Goal: Contribute content: Add original content to the website for others to see

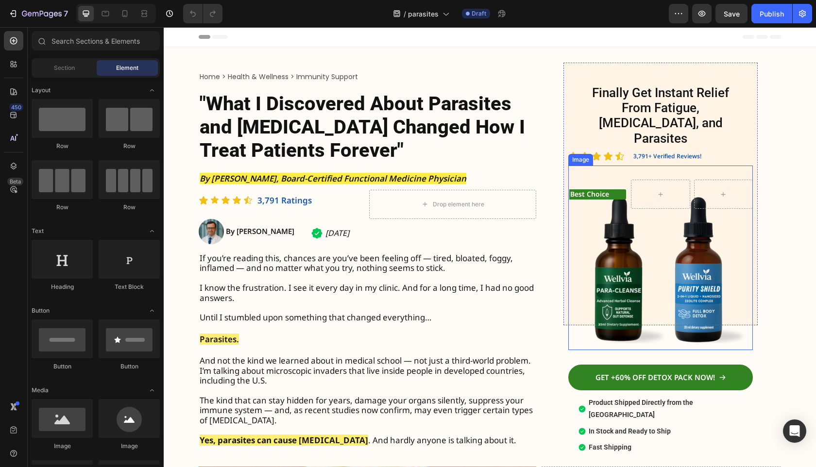
click at [695, 284] on img at bounding box center [660, 258] width 185 height 185
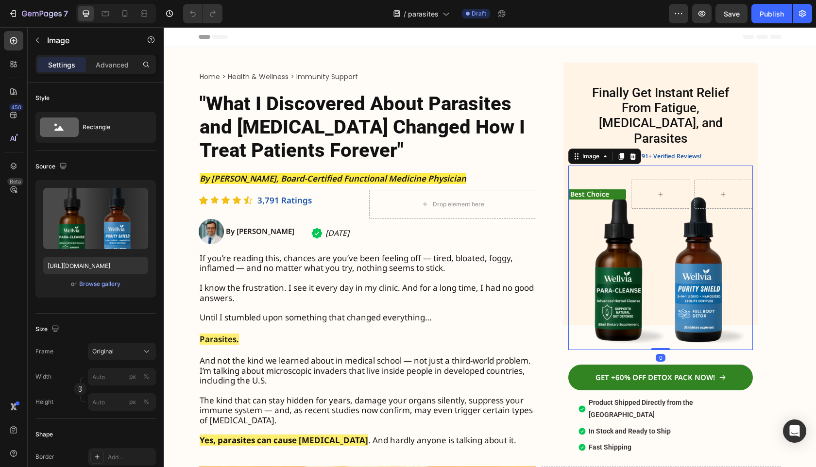
click at [682, 310] on img at bounding box center [660, 258] width 185 height 185
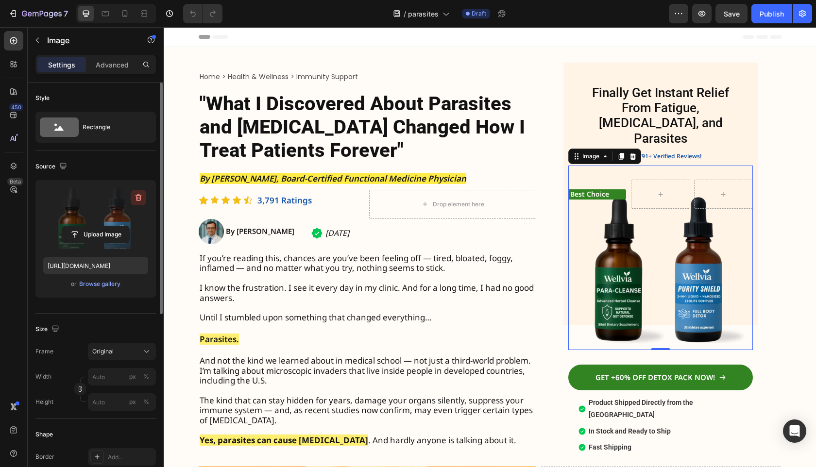
click at [140, 199] on icon "button" at bounding box center [139, 198] width 10 height 10
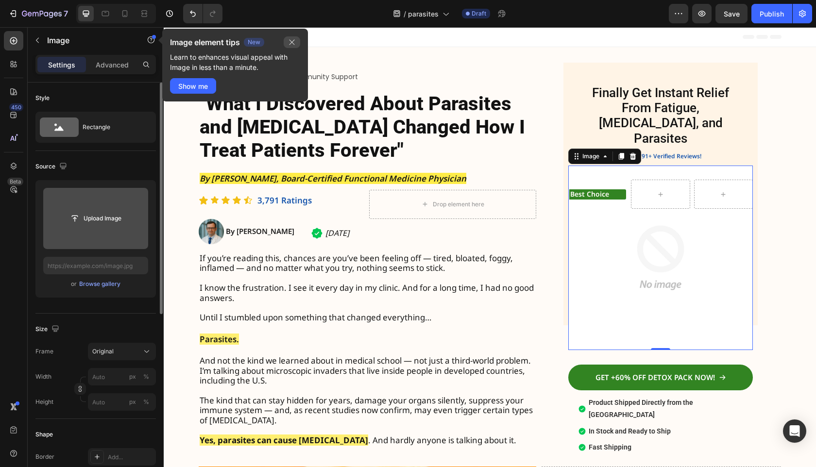
drag, startPoint x: 295, startPoint y: 44, endPoint x: 131, endPoint y: 17, distance: 166.4
click at [295, 44] on icon "button" at bounding box center [292, 42] width 8 height 8
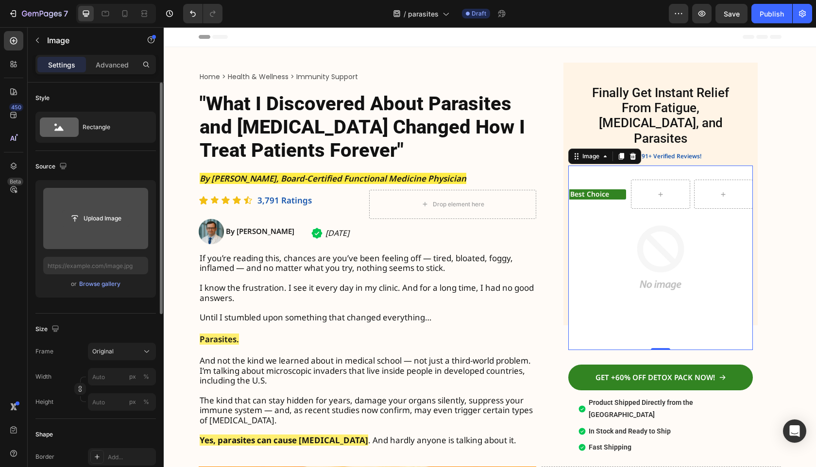
click at [96, 223] on input "file" at bounding box center [95, 218] width 67 height 17
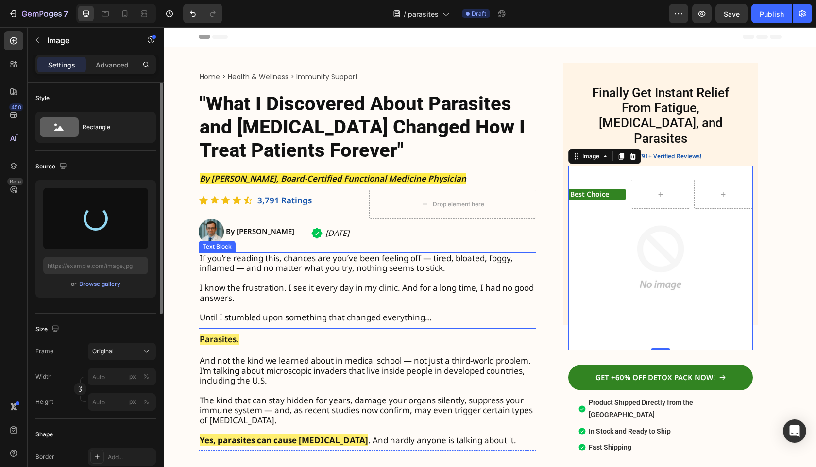
type input "[URL][DOMAIN_NAME]"
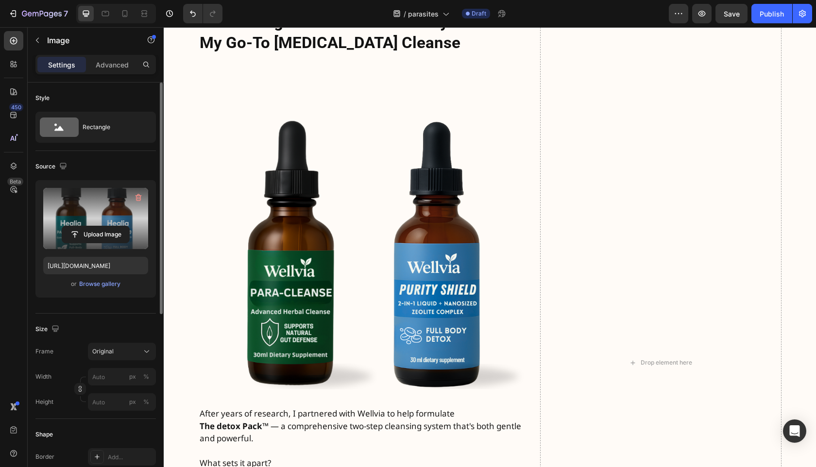
scroll to position [2502, 0]
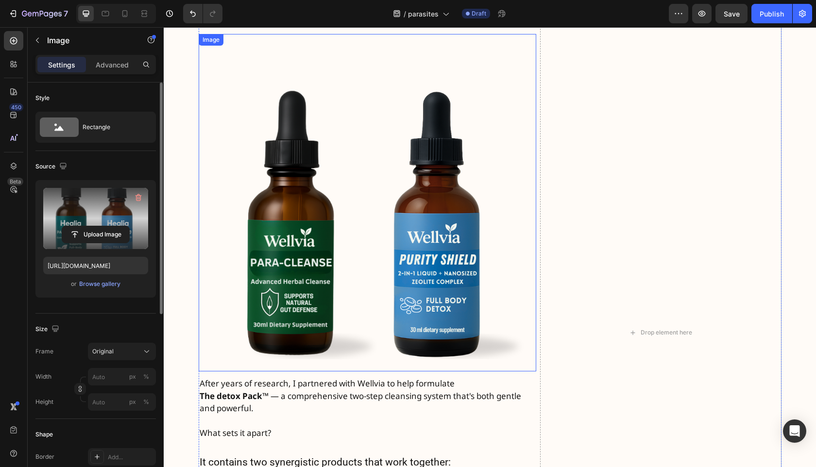
click at [345, 245] on img at bounding box center [368, 203] width 338 height 338
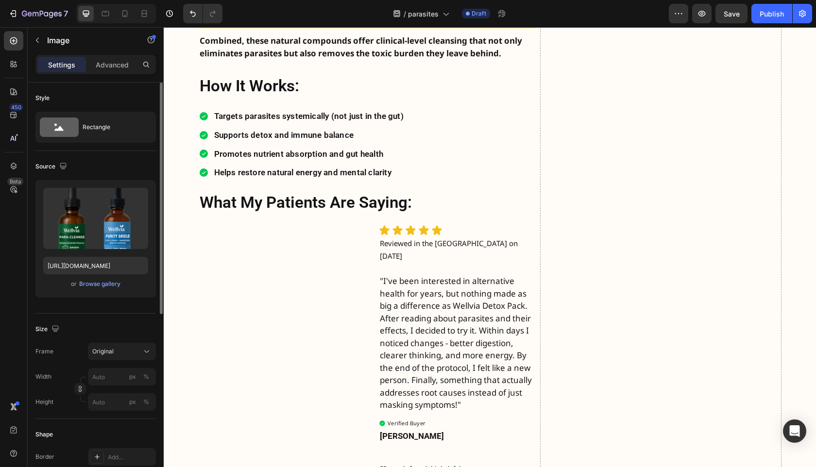
scroll to position [3067, 0]
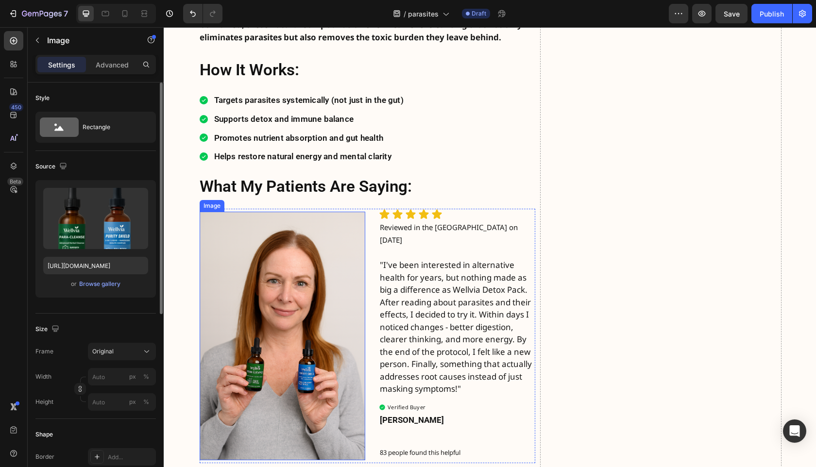
click at [328, 259] on img at bounding box center [283, 336] width 166 height 249
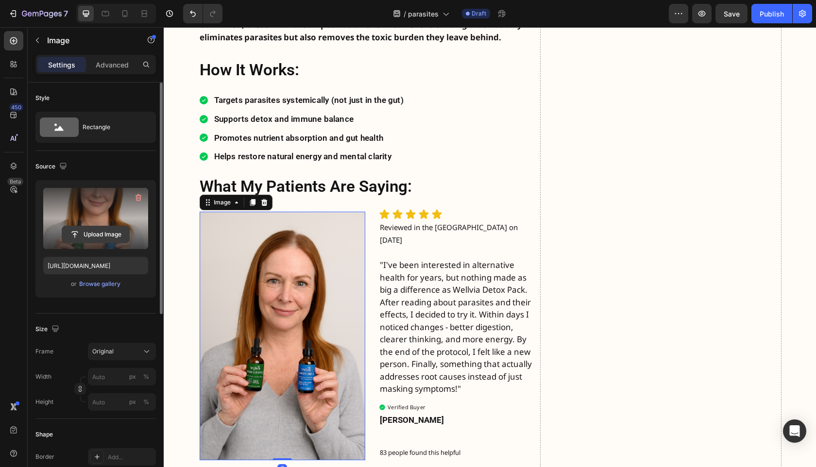
click at [101, 234] on input "file" at bounding box center [95, 234] width 67 height 17
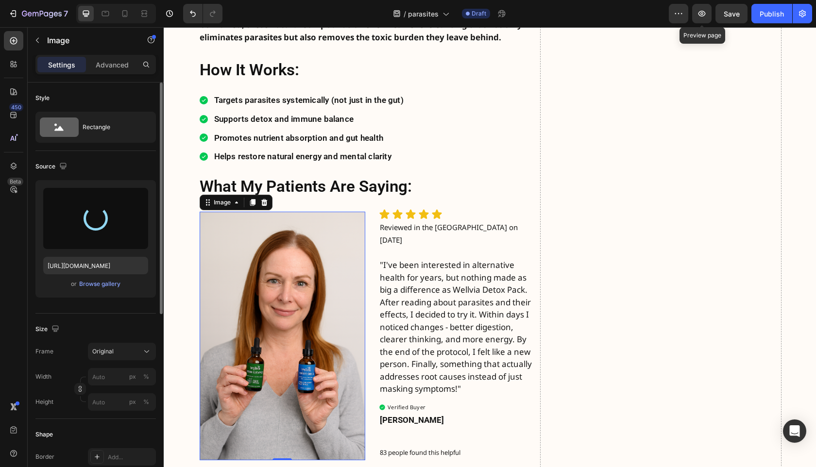
type input "[URL][DOMAIN_NAME]"
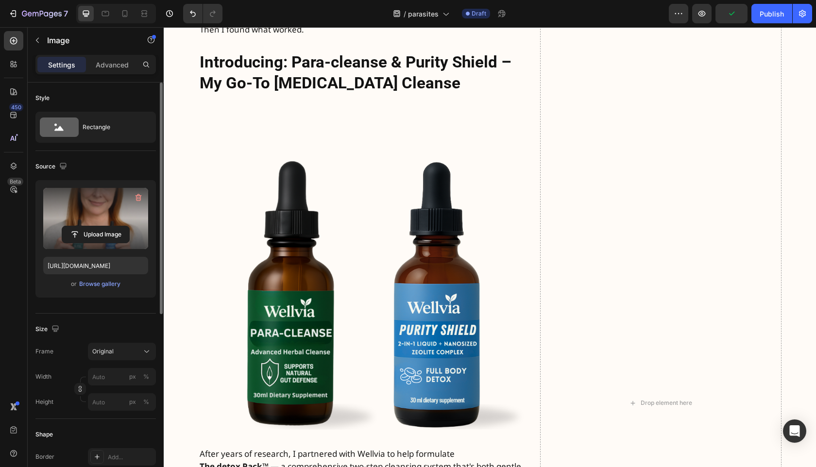
scroll to position [2450, 0]
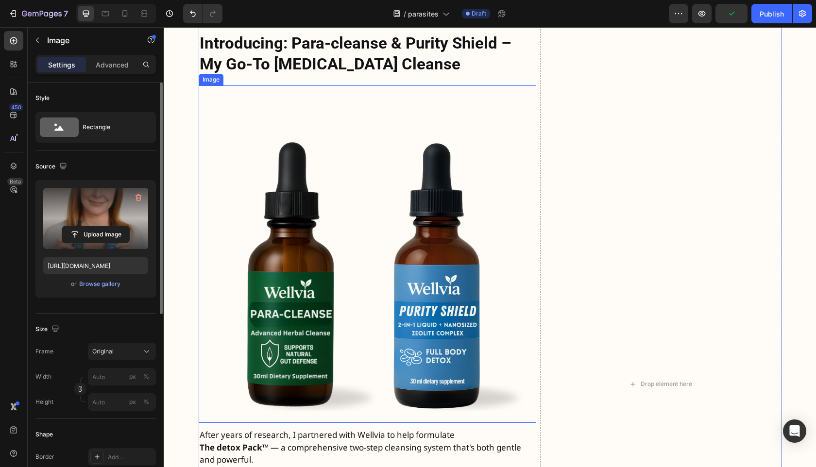
click at [395, 327] on img at bounding box center [368, 254] width 338 height 338
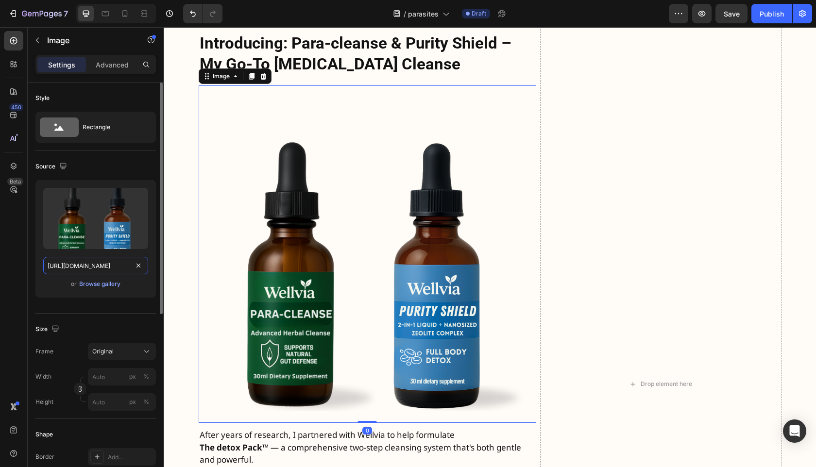
click at [115, 270] on input "[URL][DOMAIN_NAME]" at bounding box center [95, 265] width 105 height 17
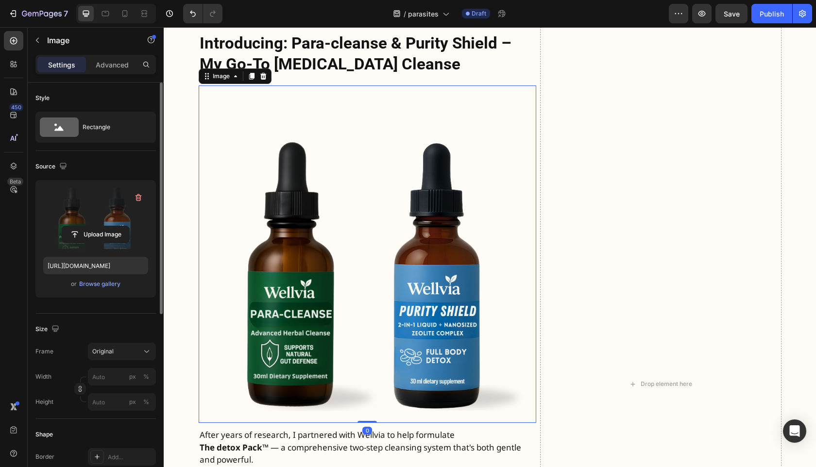
click at [115, 224] on label at bounding box center [95, 218] width 105 height 61
click at [115, 226] on input "file" at bounding box center [95, 234] width 67 height 17
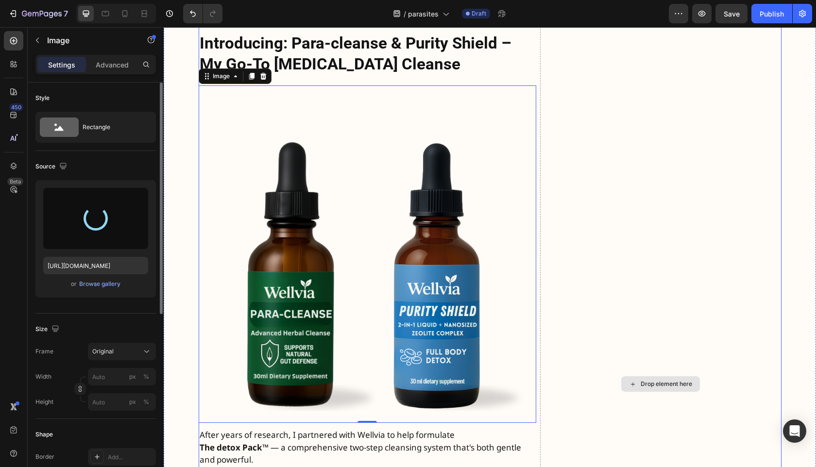
type input "[URL][DOMAIN_NAME]"
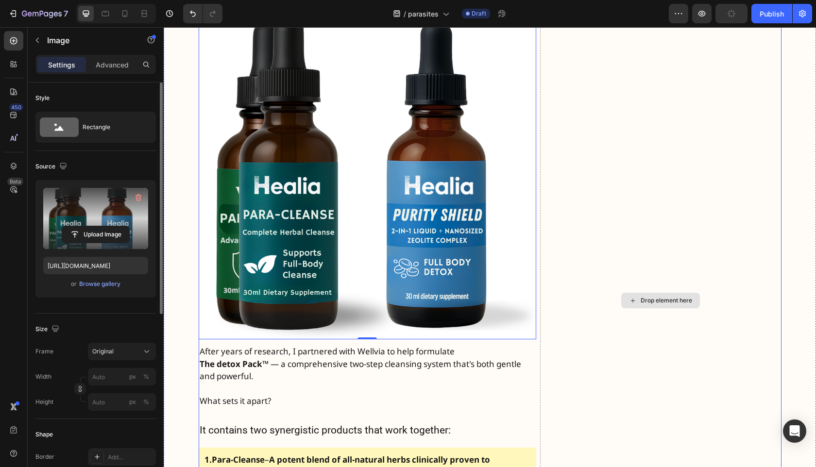
scroll to position [2531, 0]
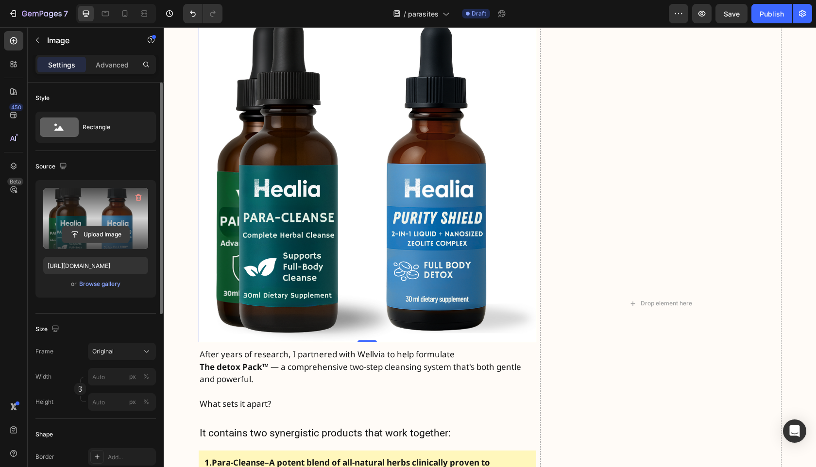
click at [96, 233] on input "file" at bounding box center [95, 234] width 67 height 17
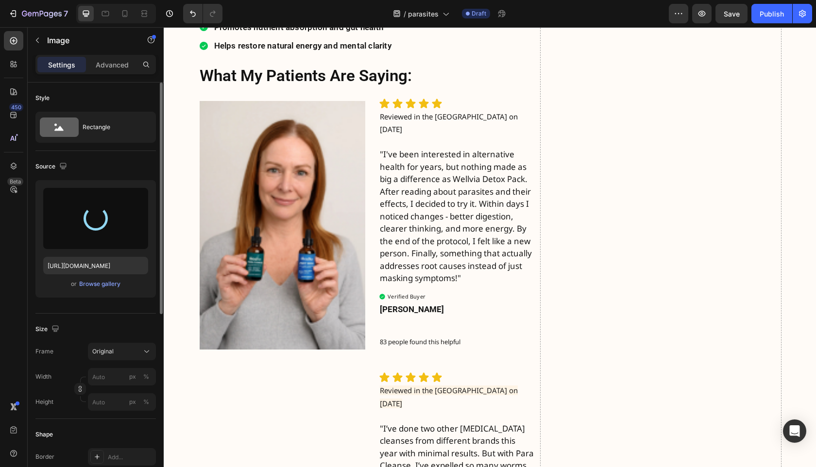
scroll to position [3193, 0]
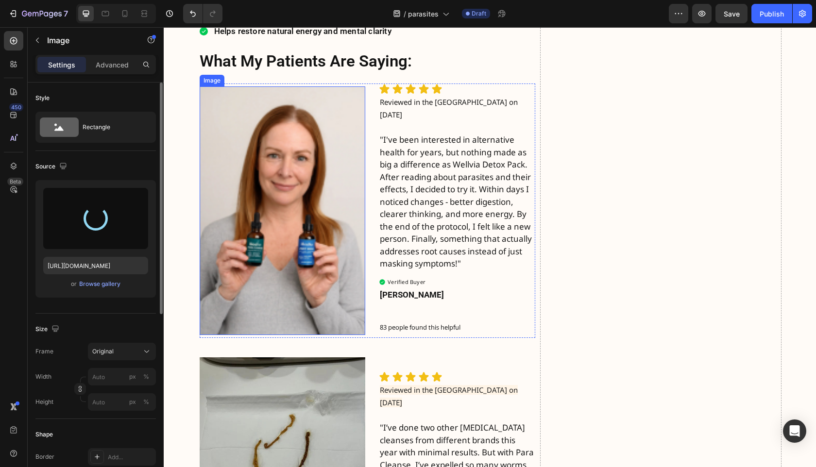
click at [335, 236] on img at bounding box center [283, 210] width 166 height 249
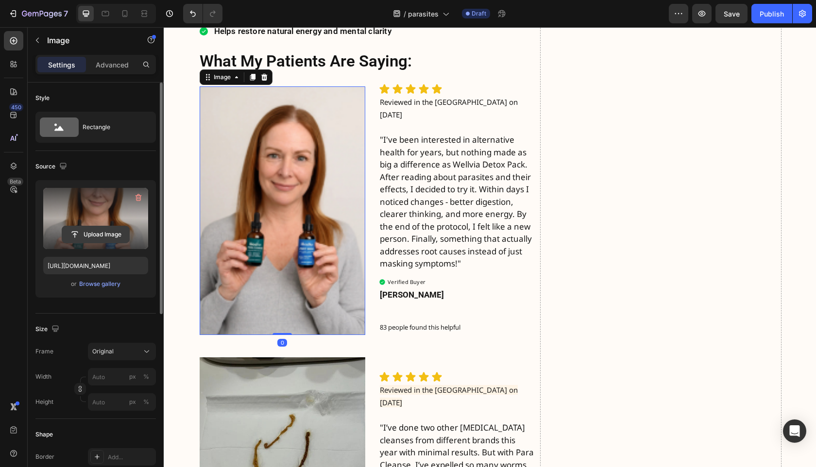
click at [103, 237] on input "file" at bounding box center [95, 234] width 67 height 17
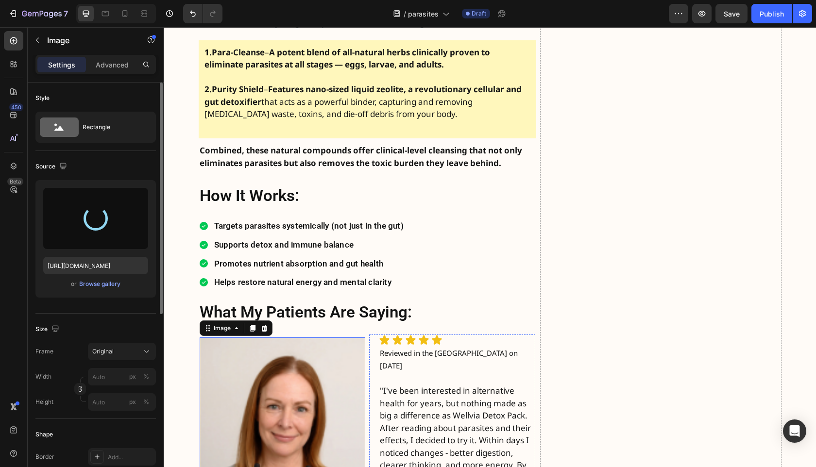
scroll to position [3043, 0]
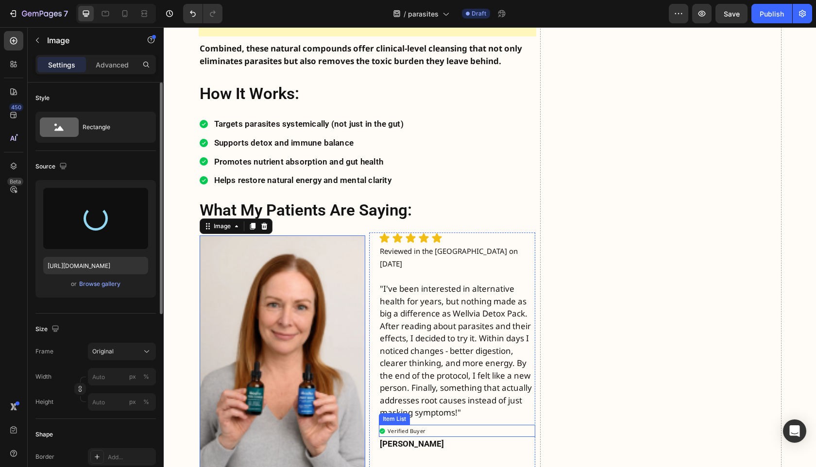
type input "[URL][DOMAIN_NAME]"
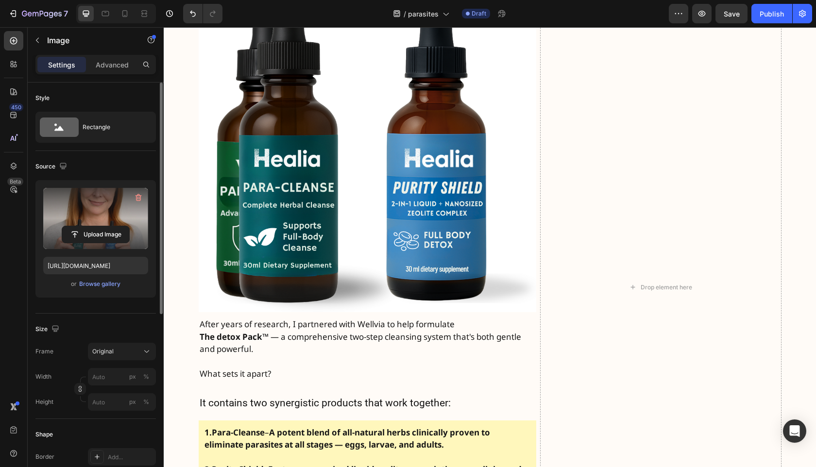
scroll to position [2493, 0]
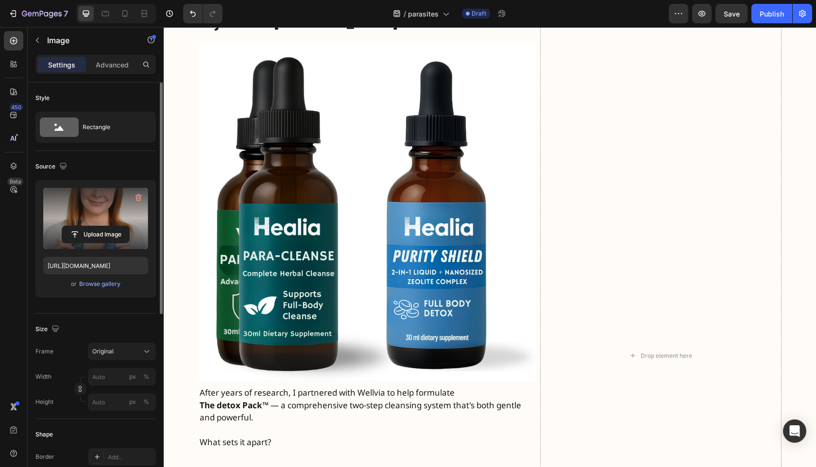
click at [452, 283] on img at bounding box center [368, 212] width 338 height 338
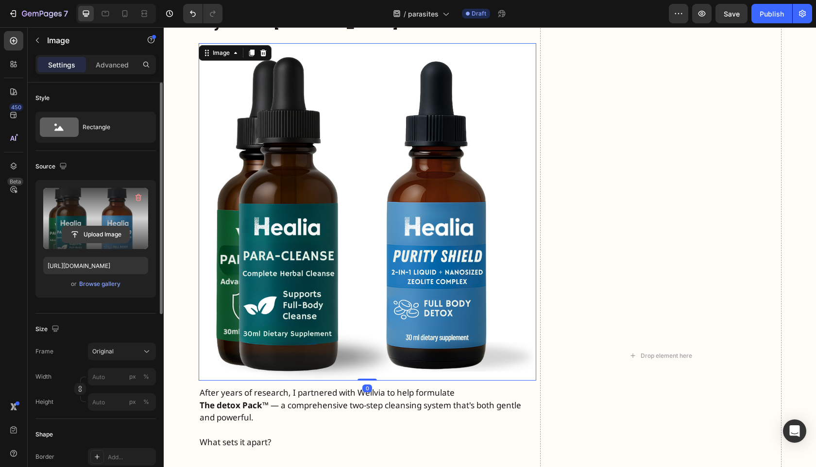
click at [93, 242] on input "file" at bounding box center [95, 234] width 67 height 17
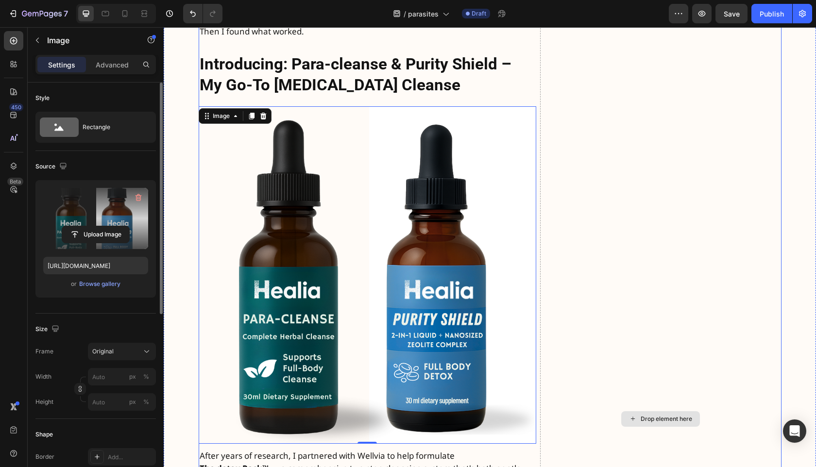
scroll to position [2338, 0]
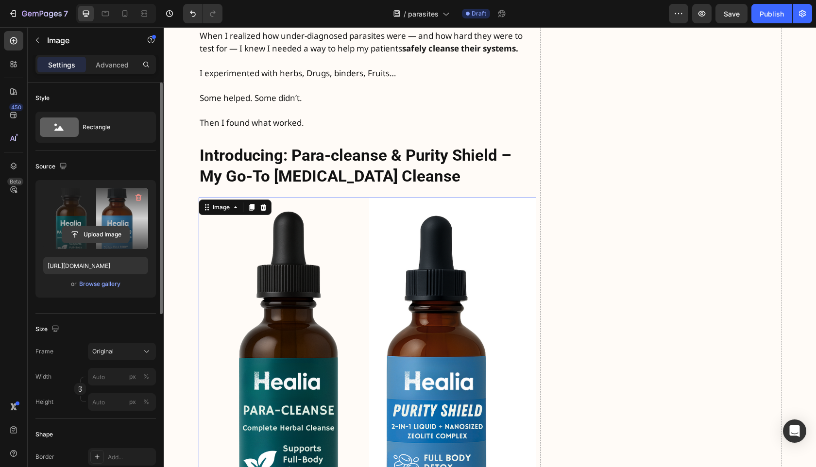
click at [90, 241] on input "file" at bounding box center [95, 234] width 67 height 17
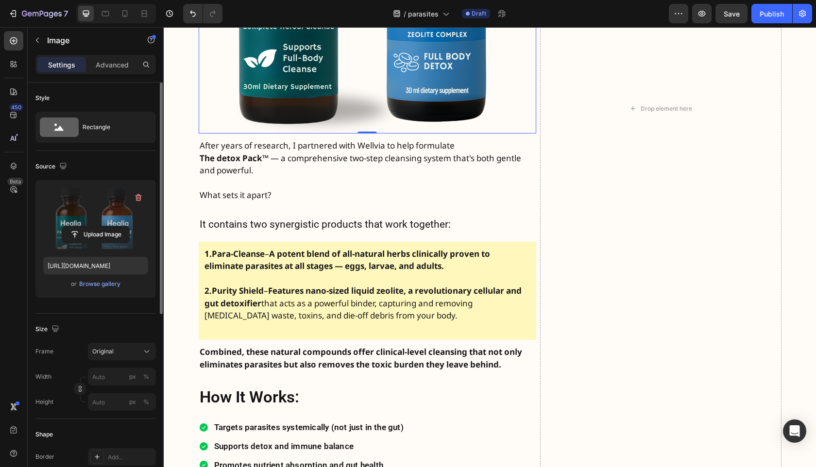
scroll to position [2769, 0]
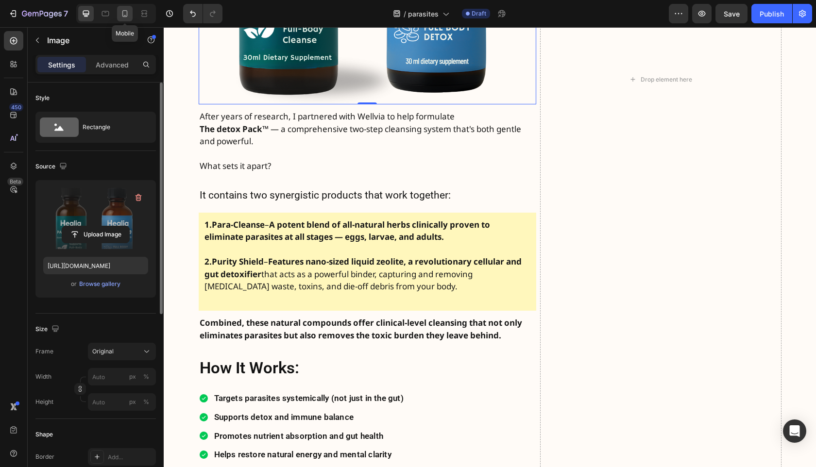
click at [131, 18] on div at bounding box center [125, 14] width 16 height 16
type input "[URL][DOMAIN_NAME]"
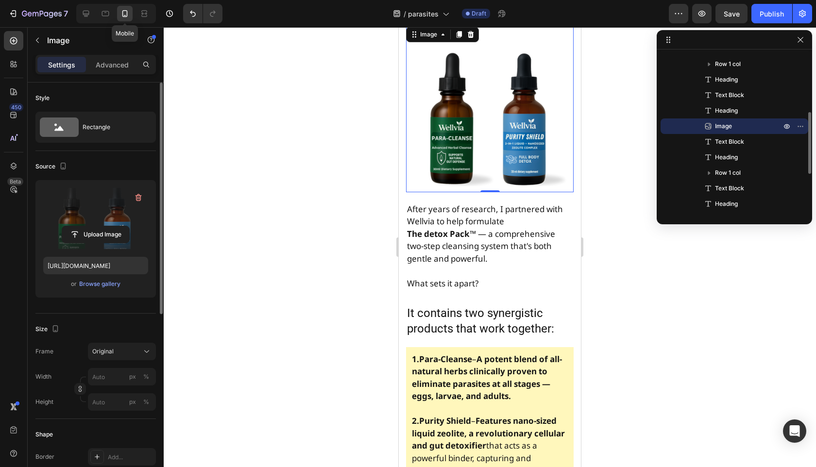
scroll to position [2566, 0]
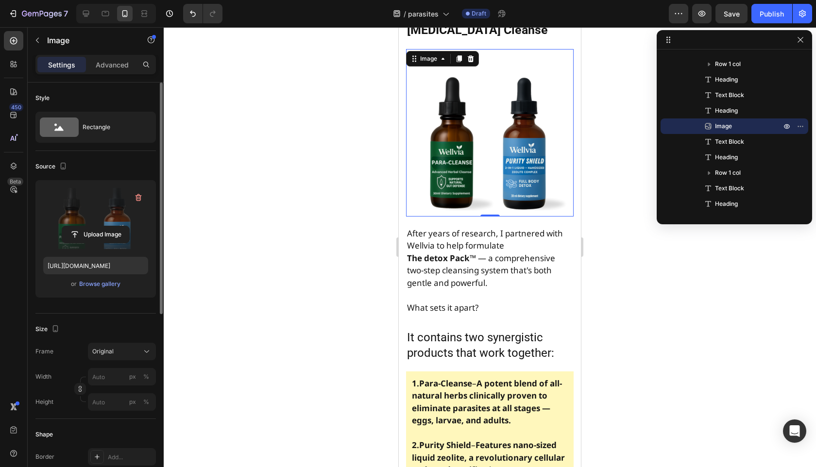
click at [98, 219] on label at bounding box center [95, 218] width 105 height 61
click at [98, 226] on input "file" at bounding box center [95, 234] width 67 height 17
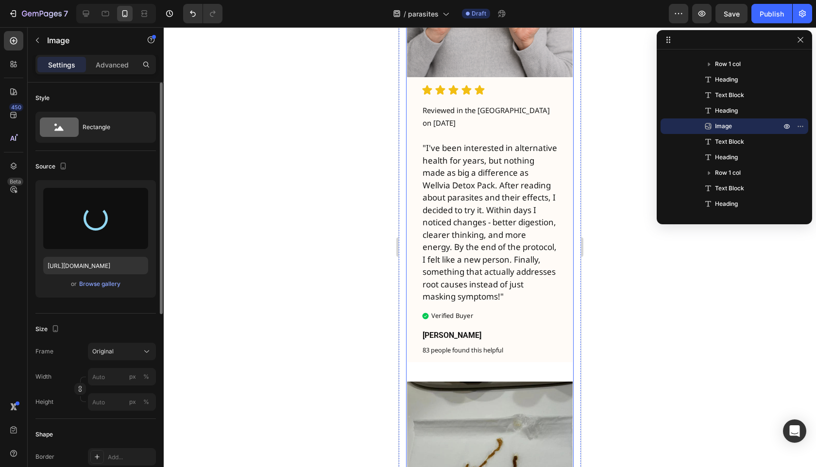
scroll to position [3270, 0]
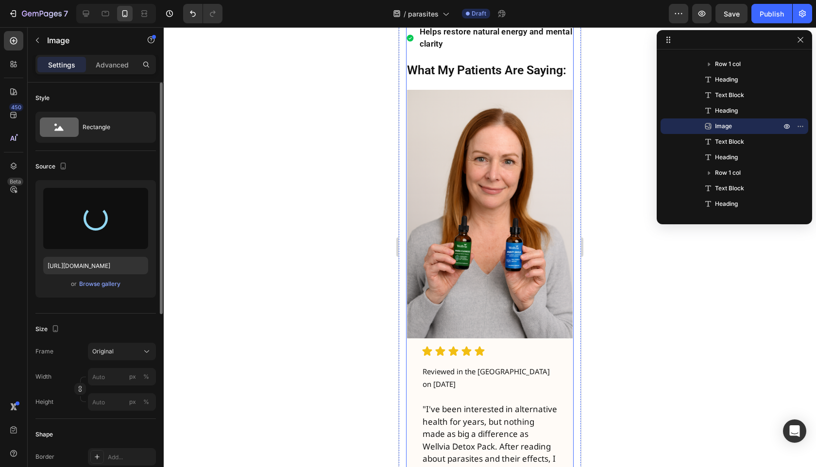
click at [475, 260] on img at bounding box center [490, 214] width 166 height 249
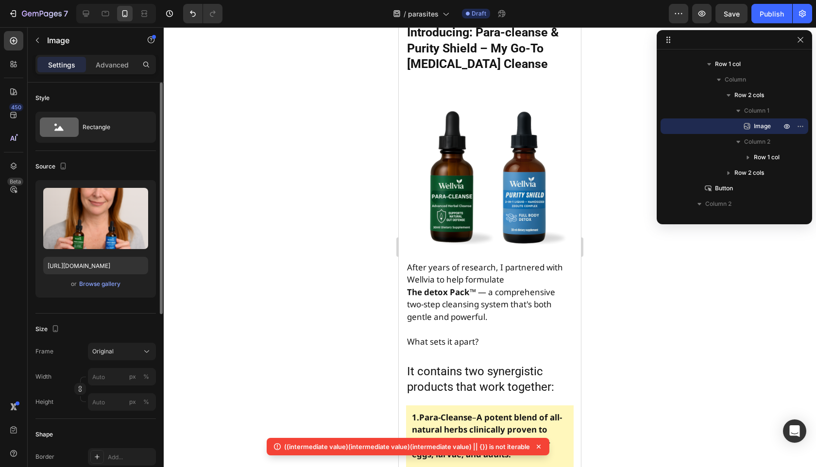
scroll to position [2504, 0]
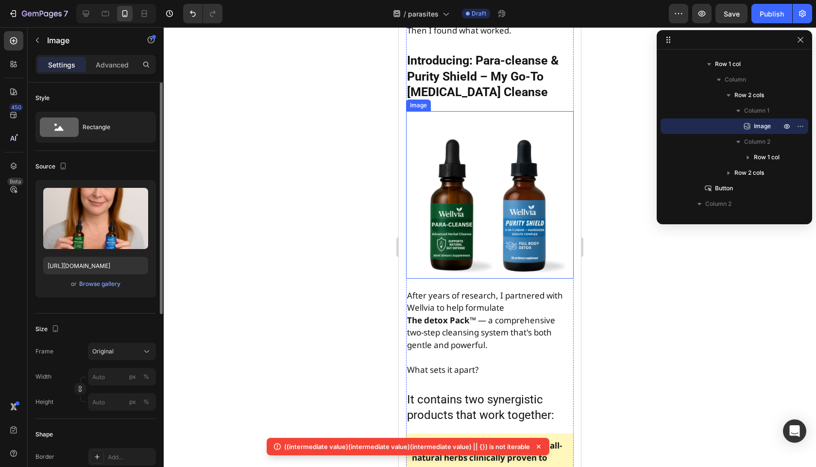
click at [497, 243] on img at bounding box center [490, 195] width 168 height 168
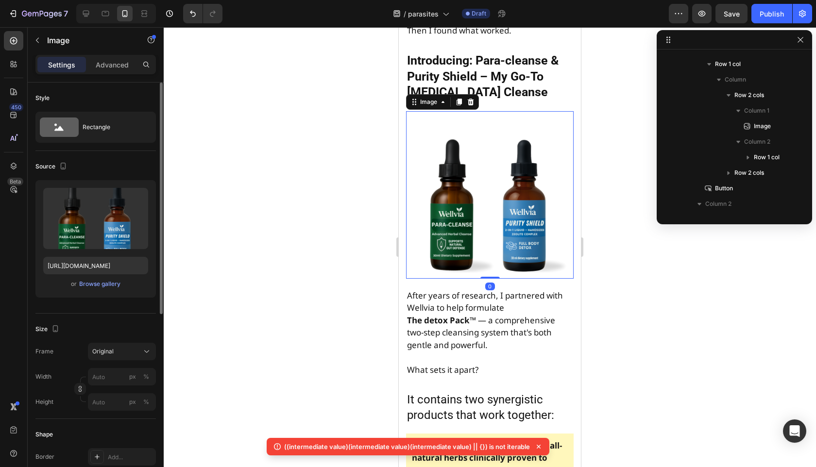
scroll to position [153, 0]
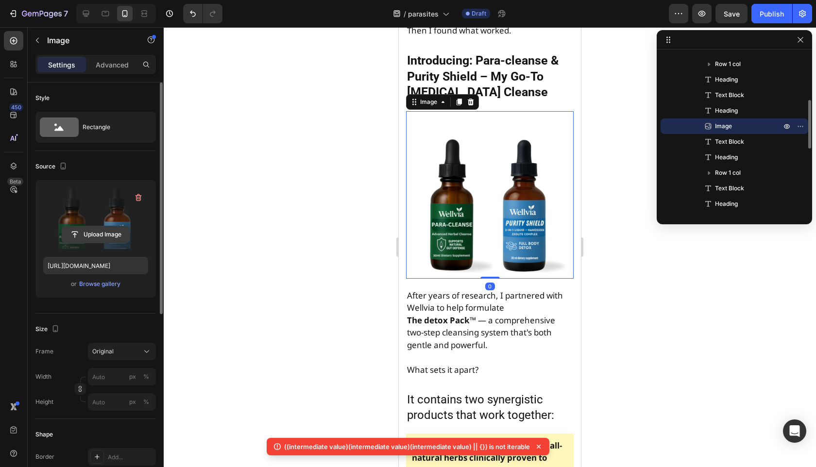
click at [67, 235] on input "file" at bounding box center [95, 234] width 67 height 17
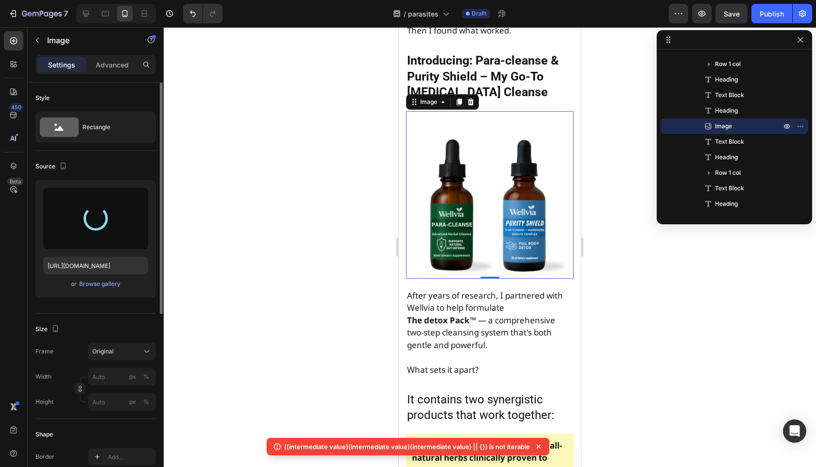
type input "[URL][DOMAIN_NAME]"
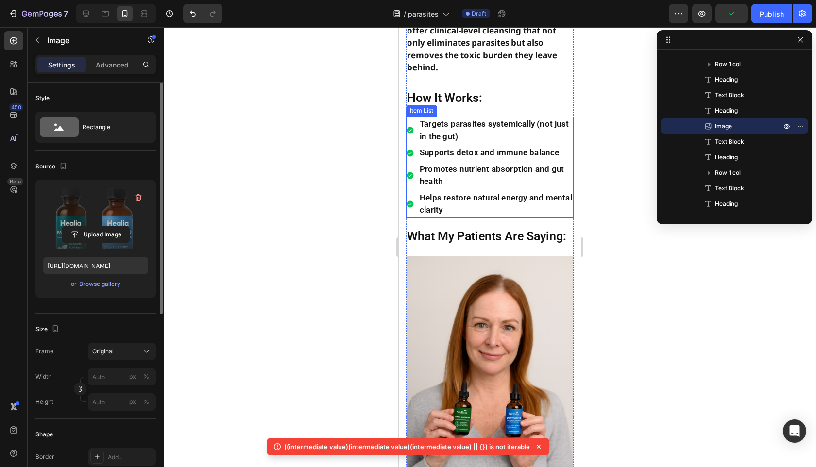
scroll to position [3223, 0]
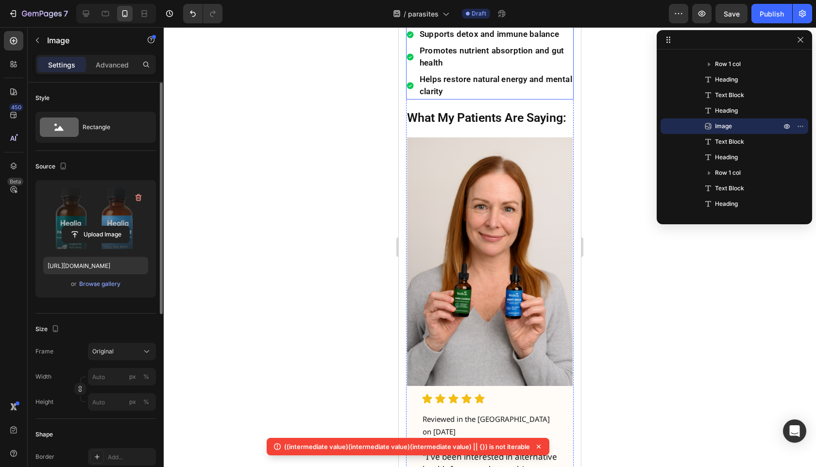
click at [504, 278] on img at bounding box center [490, 261] width 166 height 249
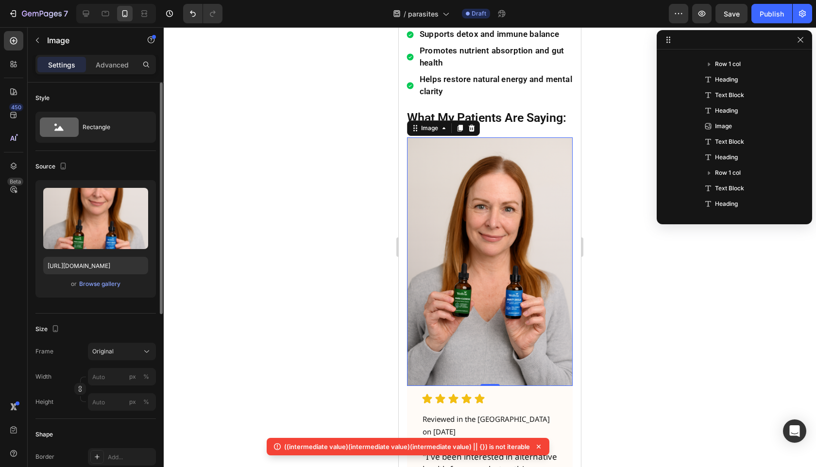
scroll to position [339, 0]
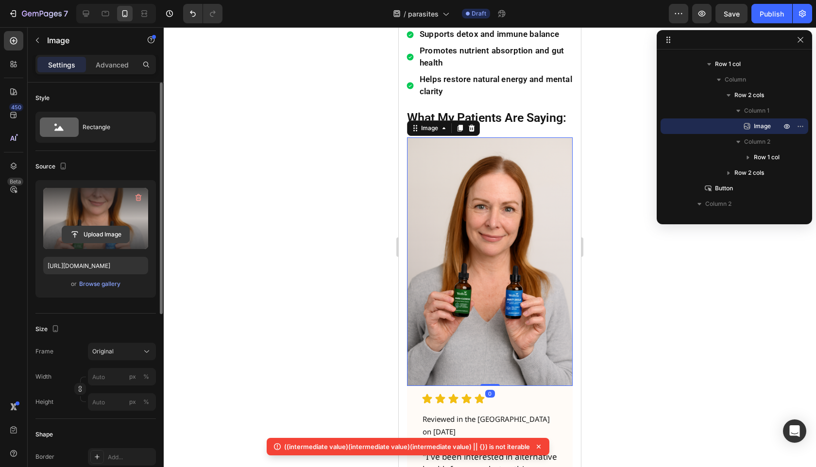
click at [106, 233] on input "file" at bounding box center [95, 234] width 67 height 17
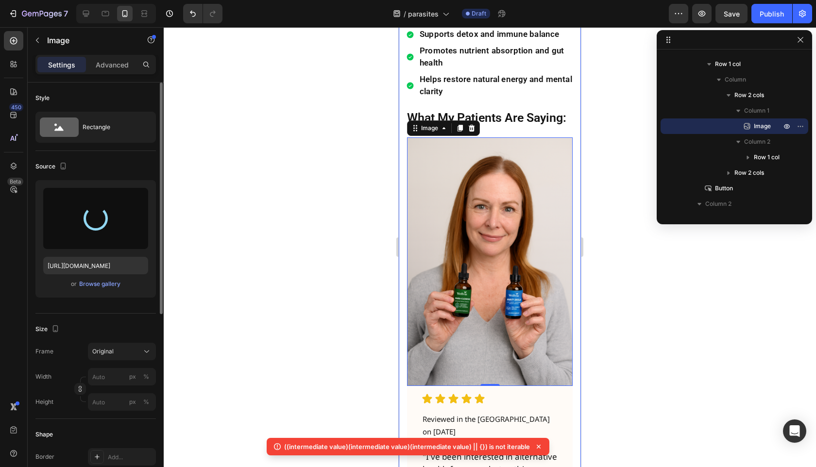
type input "[URL][DOMAIN_NAME]"
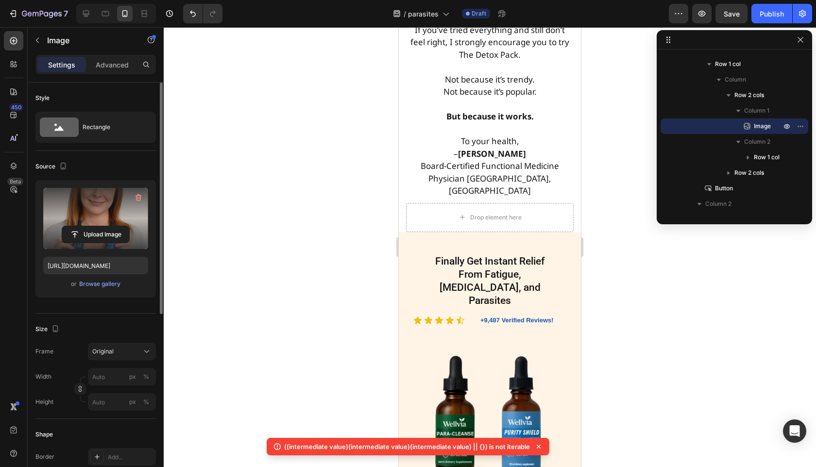
scroll to position [4628, 0]
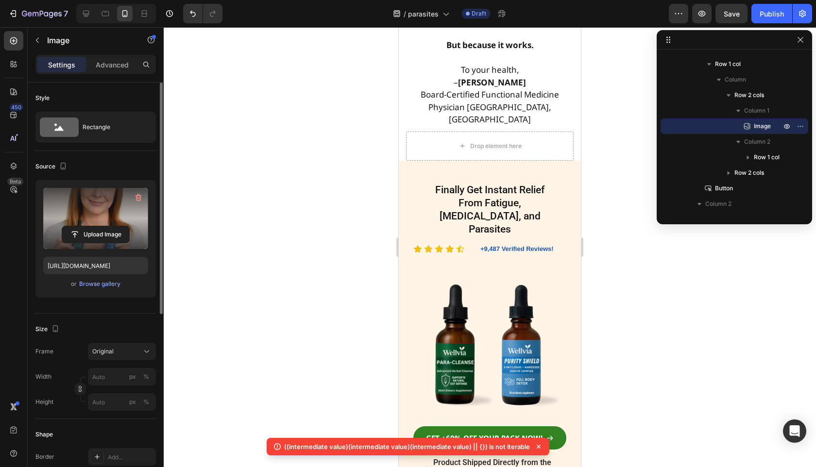
click at [493, 321] on img at bounding box center [489, 335] width 153 height 153
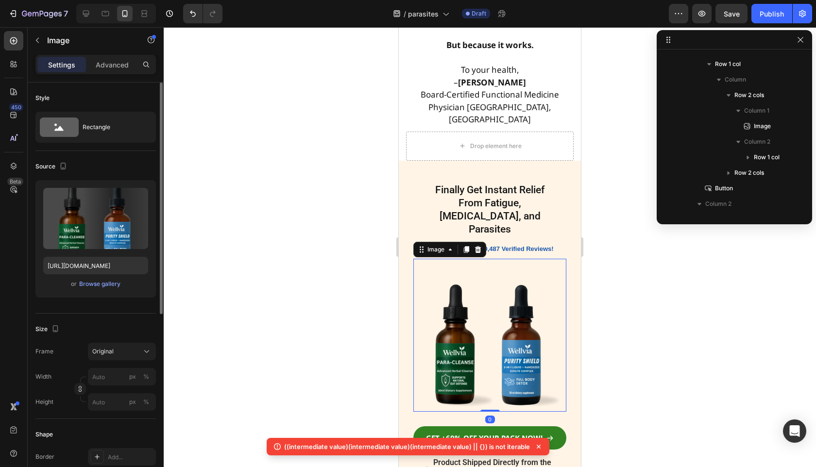
scroll to position [520, 0]
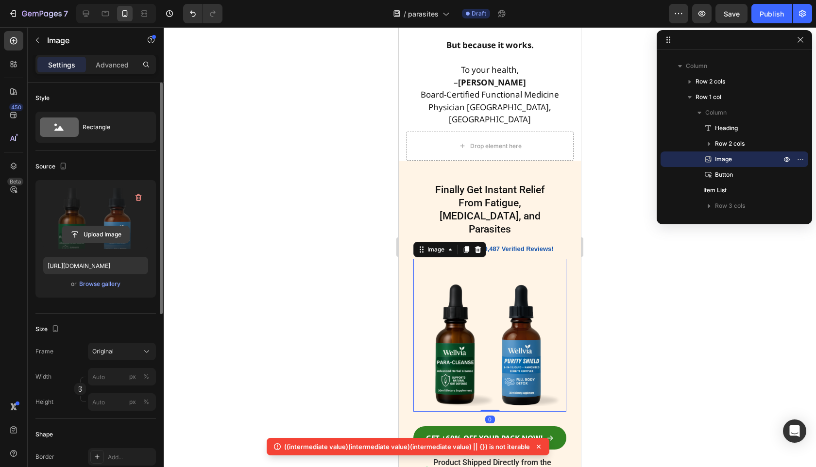
click at [94, 231] on input "file" at bounding box center [95, 234] width 67 height 17
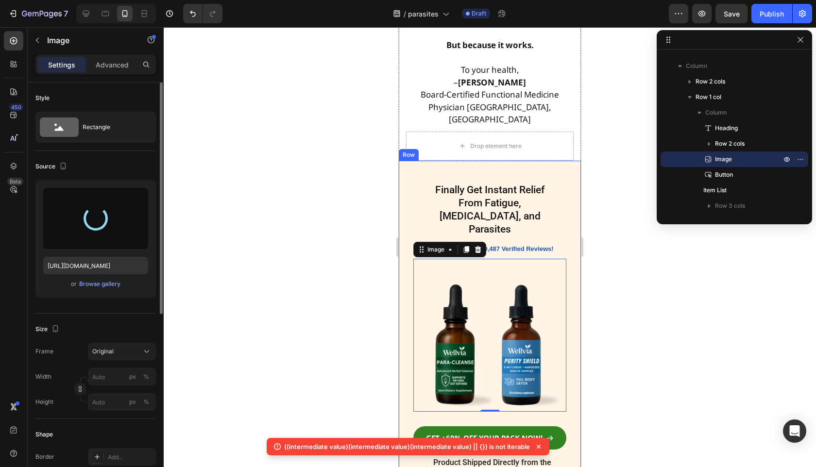
type input "[URL][DOMAIN_NAME]"
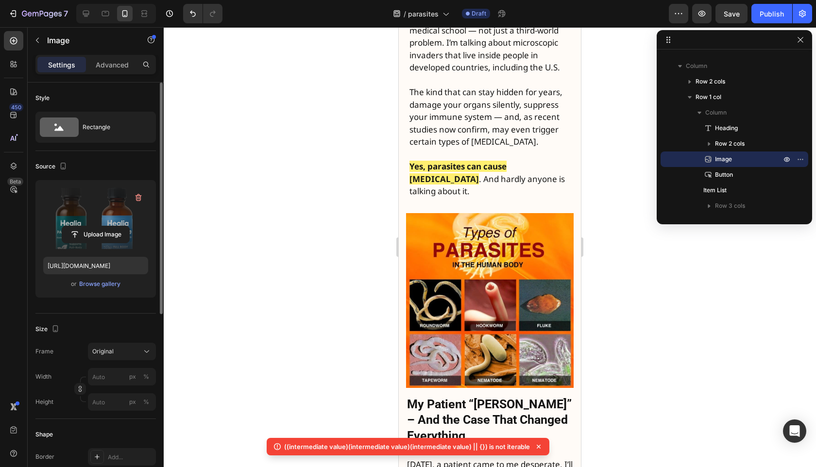
scroll to position [0, 0]
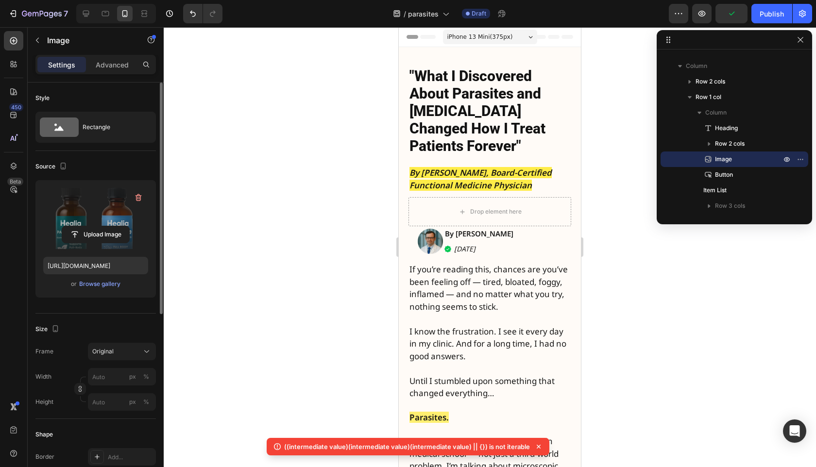
click at [538, 446] on icon at bounding box center [539, 447] width 4 height 4
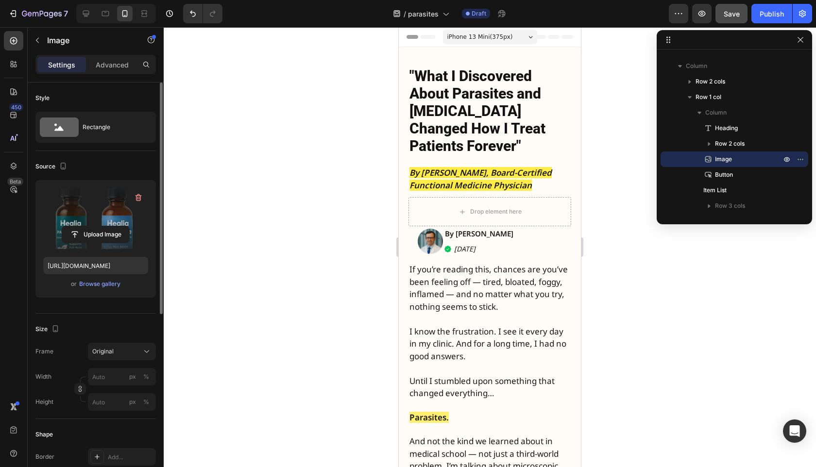
click at [735, 13] on span "Save" at bounding box center [732, 14] width 16 height 8
click at [774, 13] on div "Publish" at bounding box center [772, 14] width 24 height 10
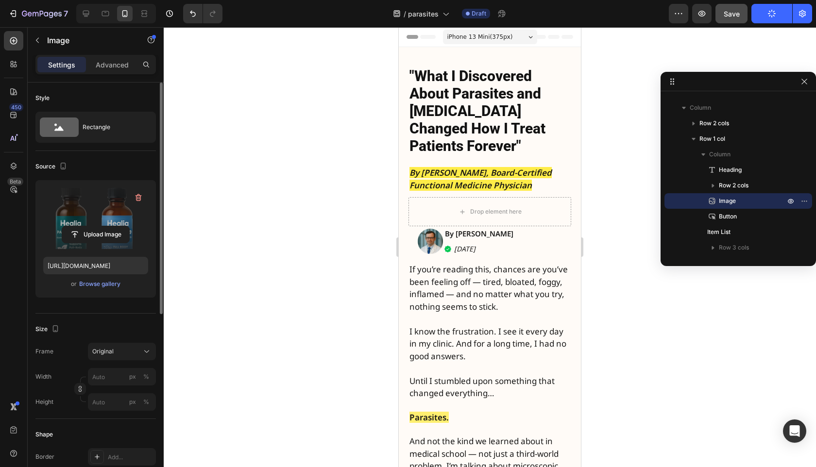
click at [799, 41] on div at bounding box center [490, 247] width 652 height 440
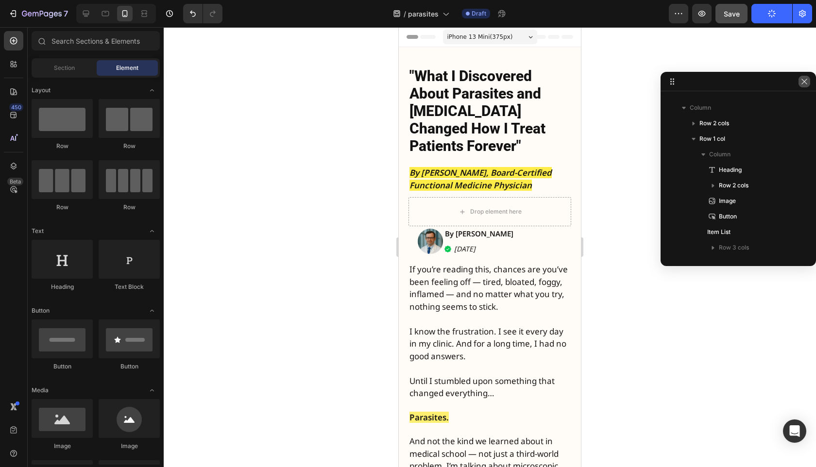
click at [805, 83] on icon "button" at bounding box center [805, 82] width 8 height 8
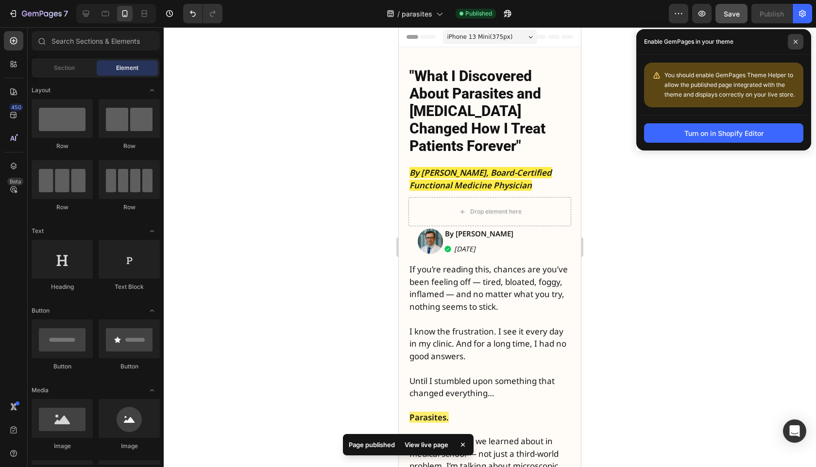
click at [796, 42] on icon at bounding box center [795, 41] width 5 height 5
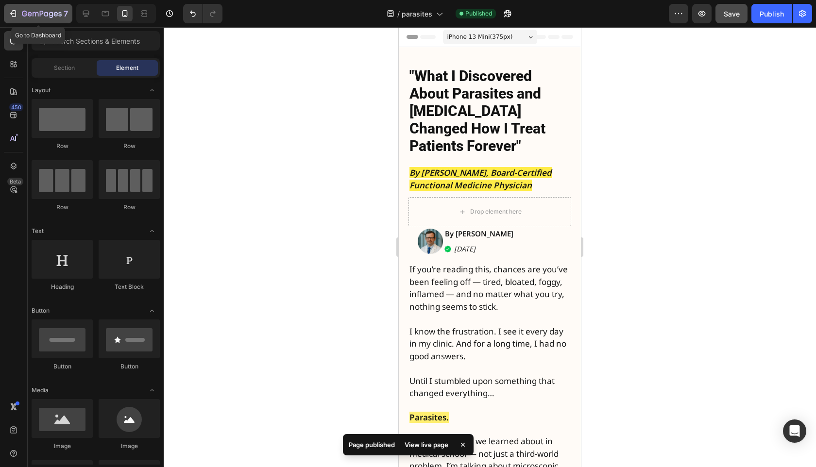
click at [21, 13] on div "7" at bounding box center [38, 14] width 60 height 12
